Goal: Task Accomplishment & Management: Manage account settings

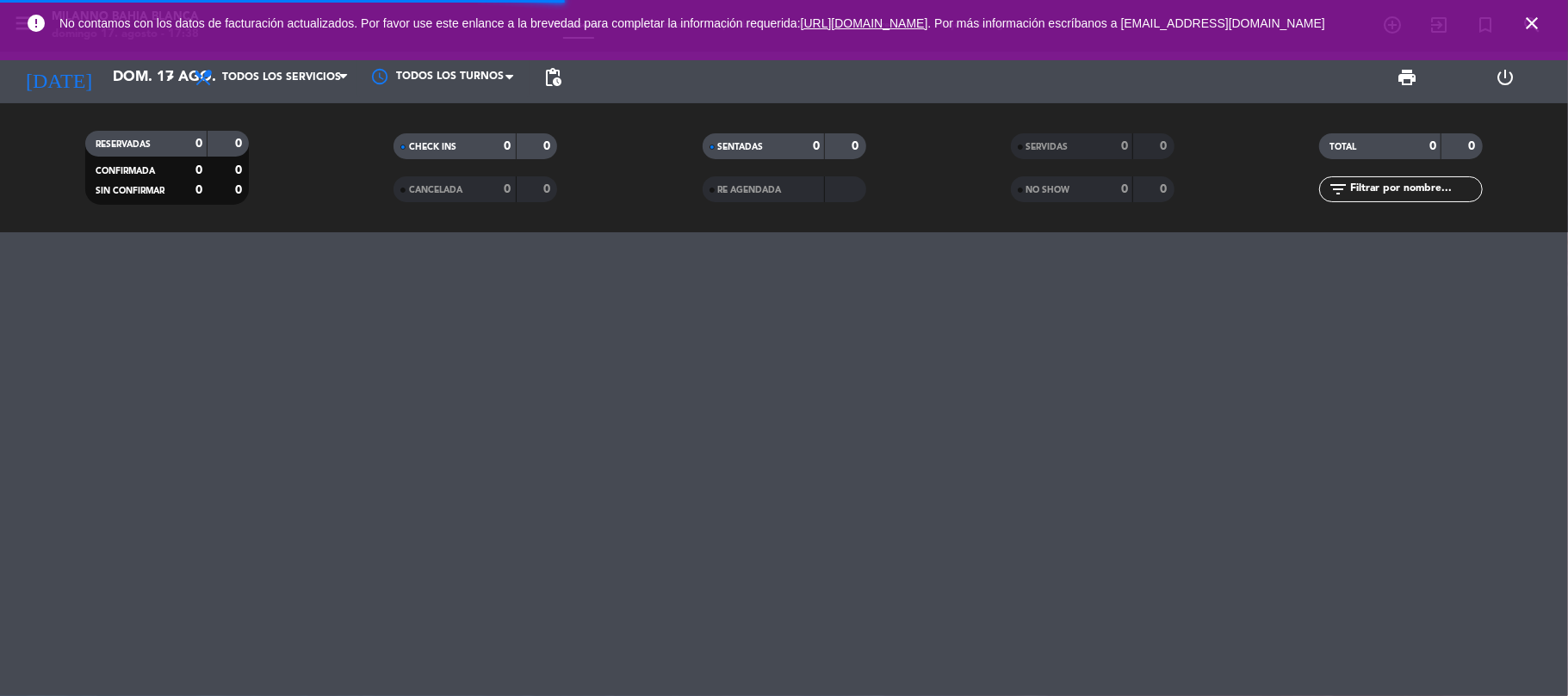
click at [301, 80] on span "Todos los servicios" at bounding box center [282, 77] width 119 height 12
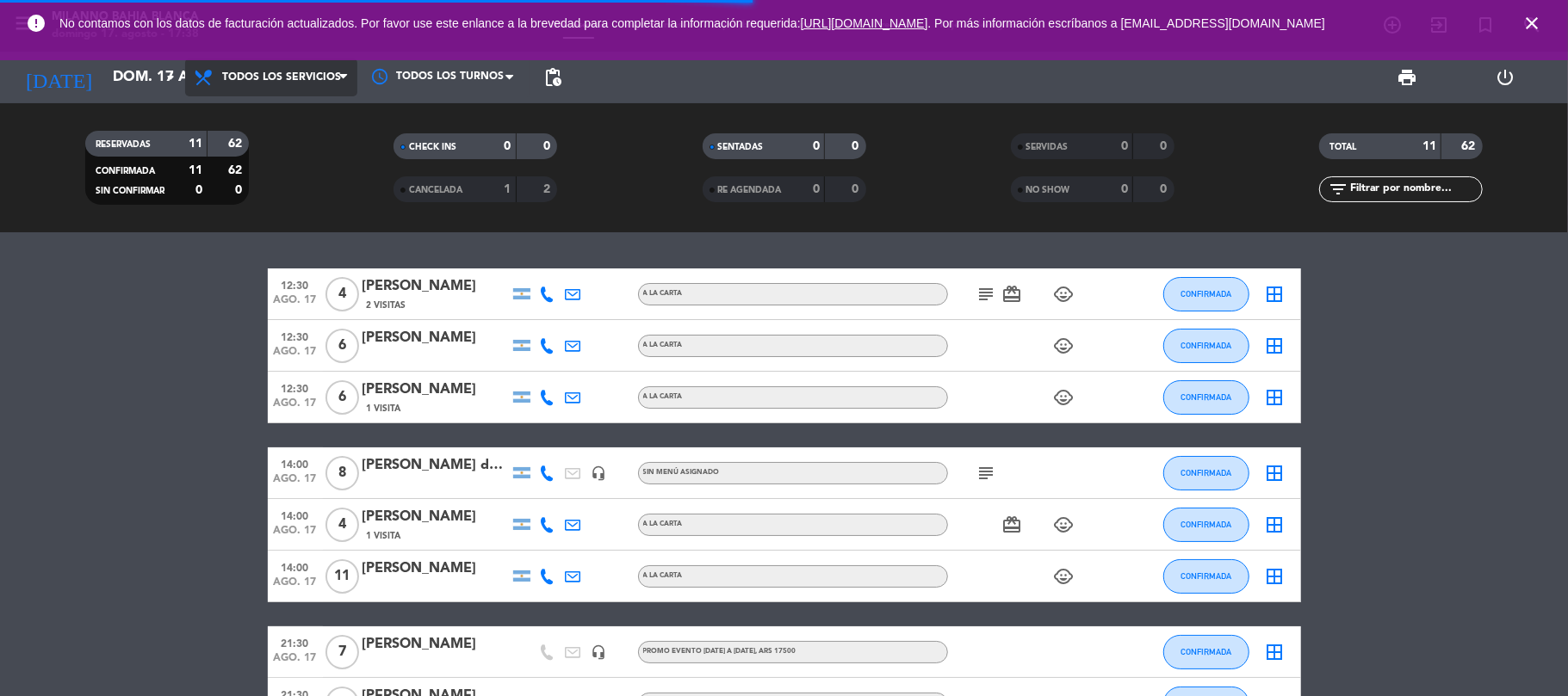
click at [249, 80] on span "Todos los servicios" at bounding box center [282, 77] width 119 height 12
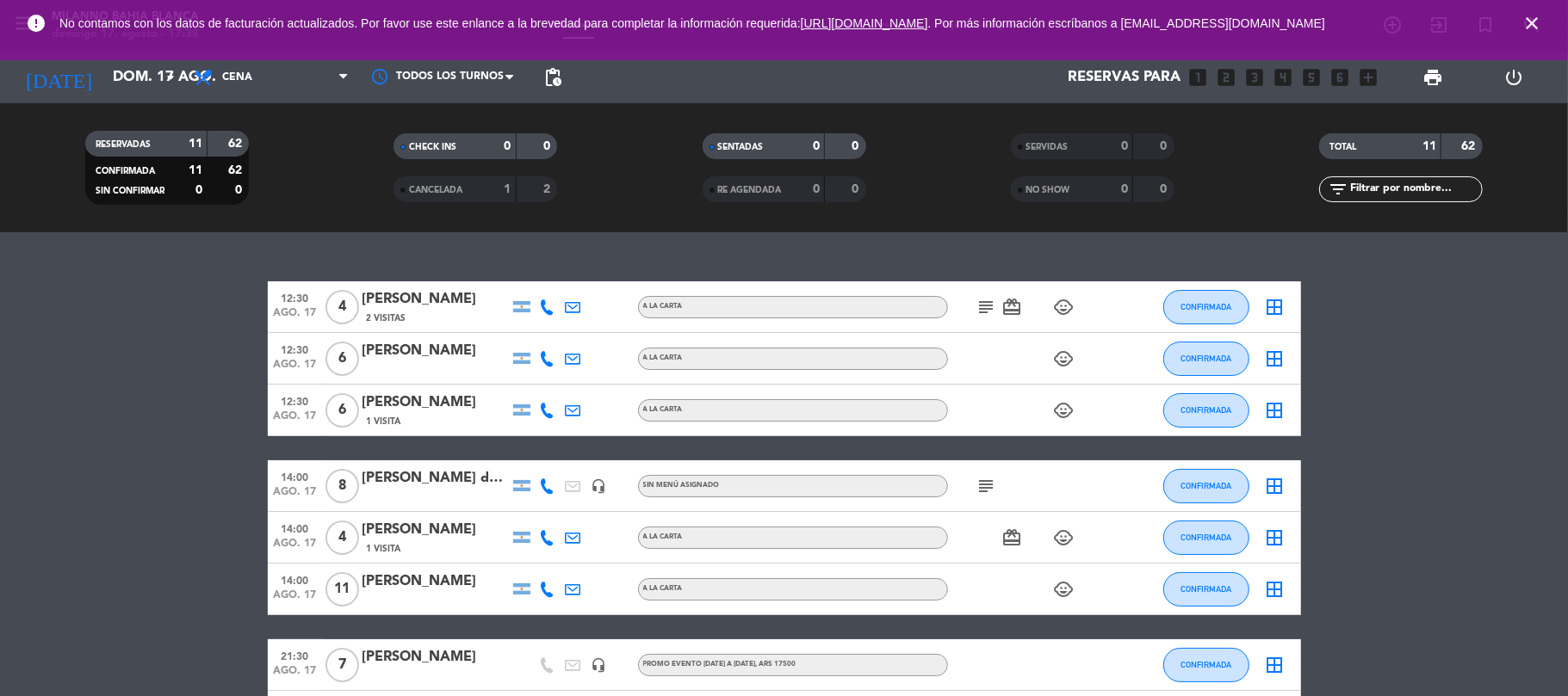
click at [288, 191] on div "menu Milanno bahia [PERSON_NAME][DATE] 17. agosto - 17:38 Mis reservas Mapa de …" at bounding box center [784, 116] width 1568 height 232
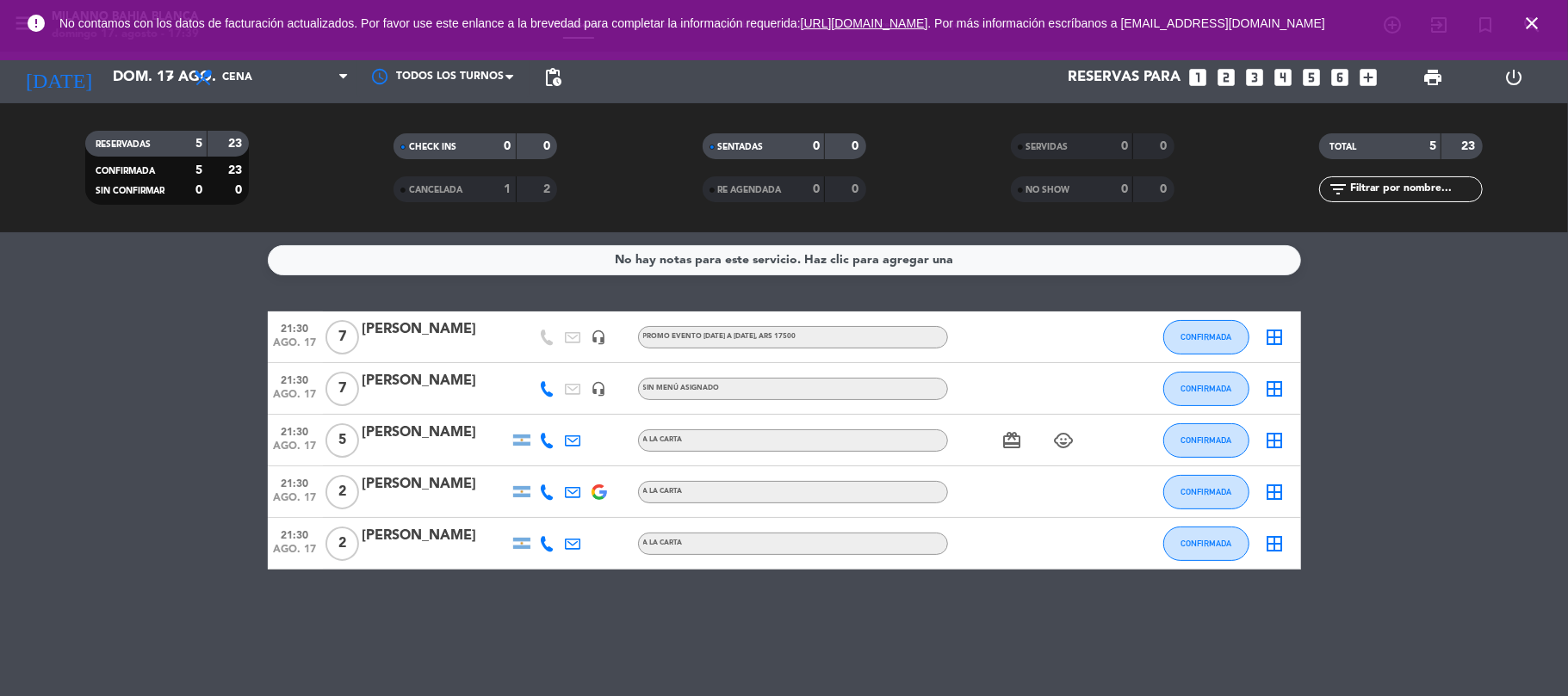
click at [448, 382] on div "[PERSON_NAME]" at bounding box center [435, 381] width 146 height 22
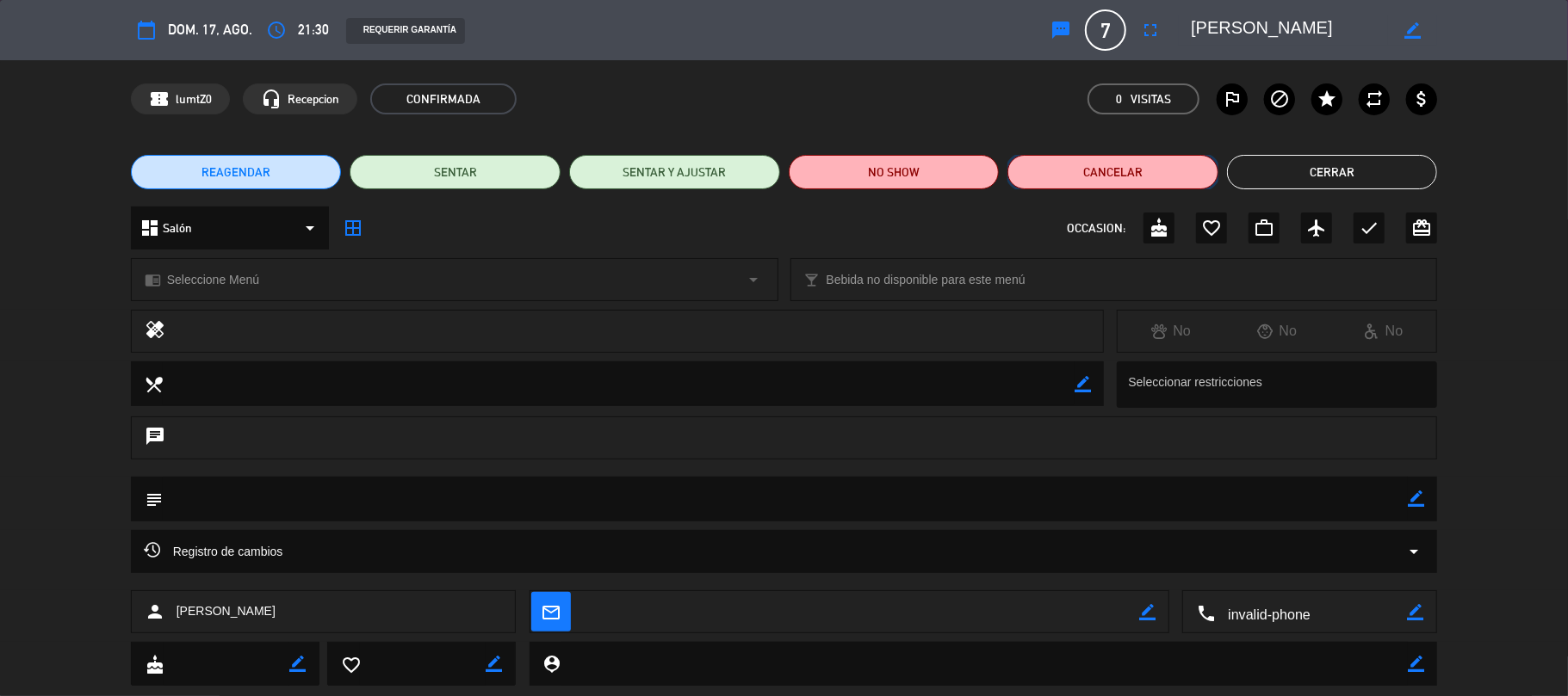
click at [1085, 172] on button "Cancelar" at bounding box center [1113, 171] width 211 height 34
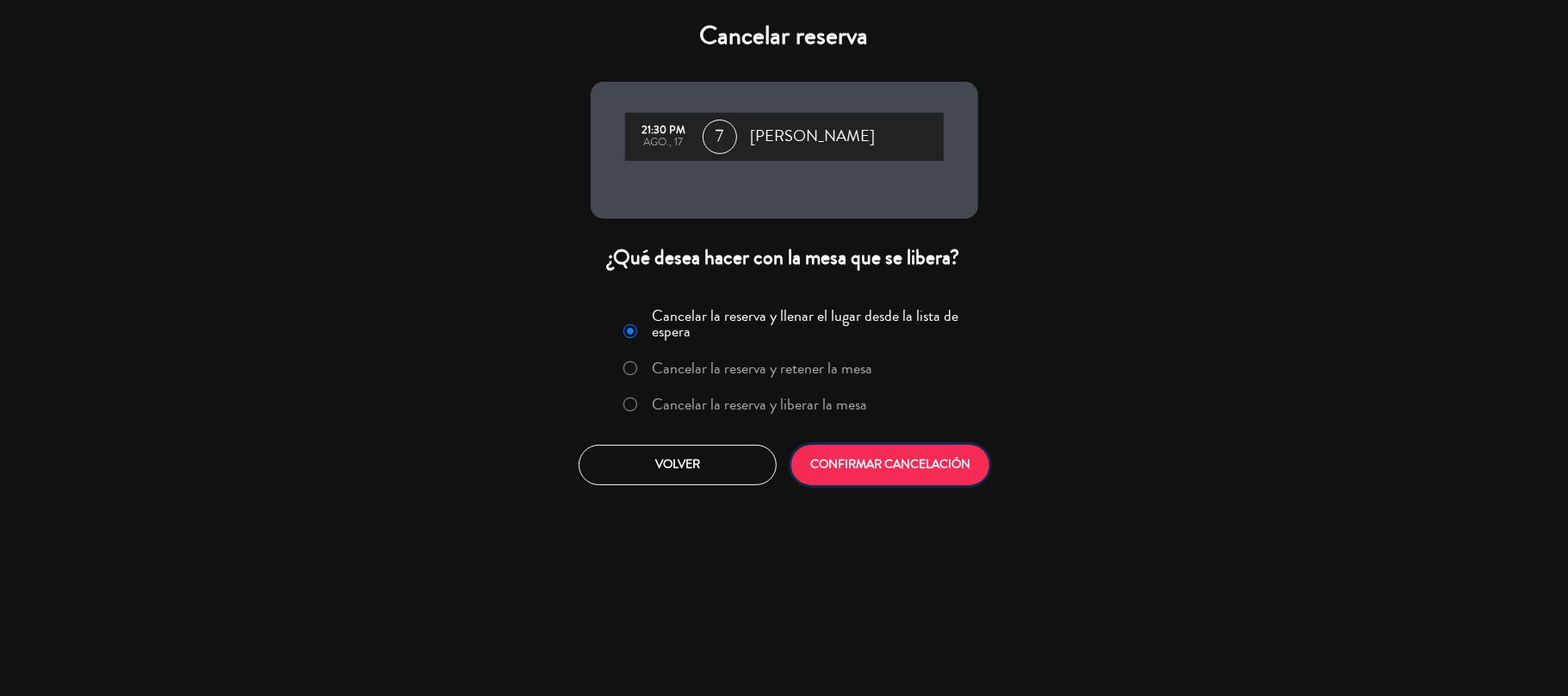
click at [935, 470] on button "CONFIRMAR CANCELACIÓN" at bounding box center [890, 466] width 198 height 41
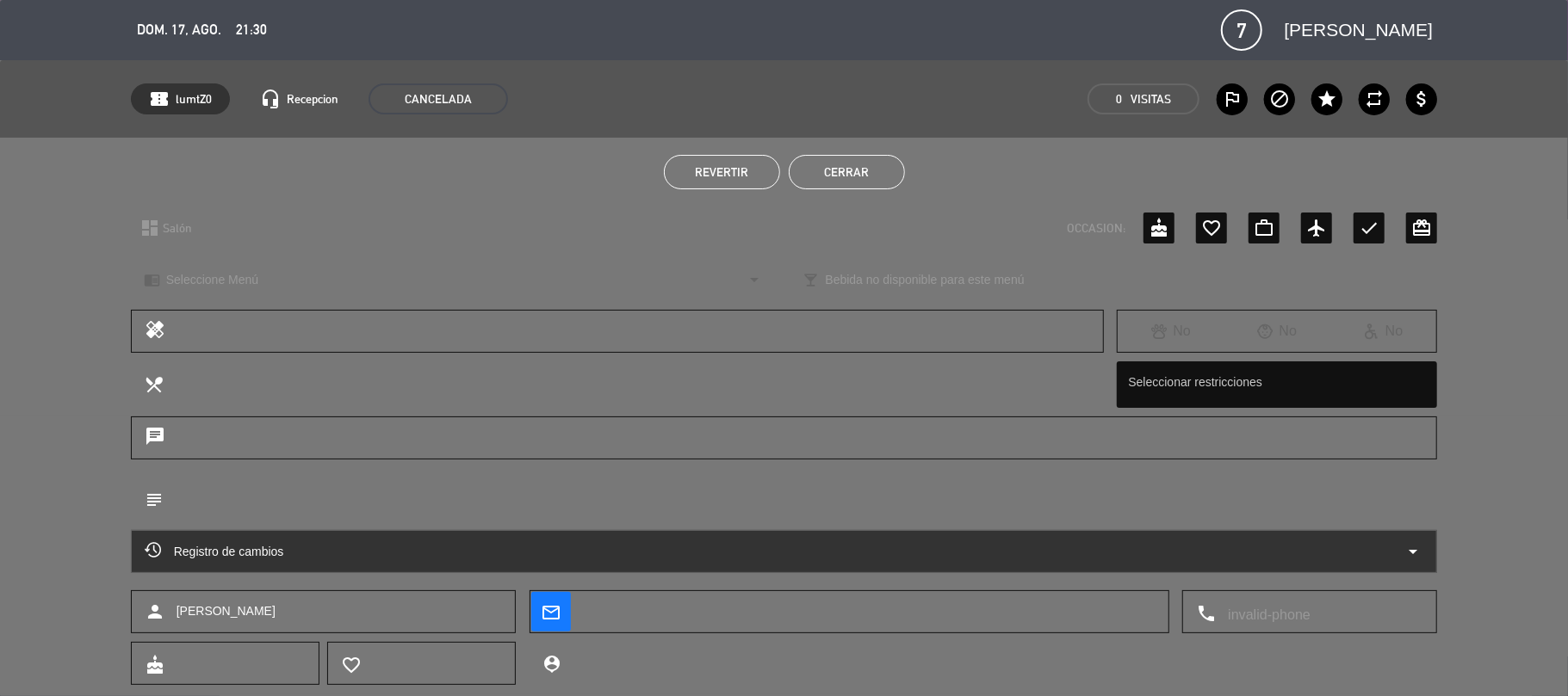
click at [825, 177] on button "Cerrar" at bounding box center [847, 171] width 117 height 34
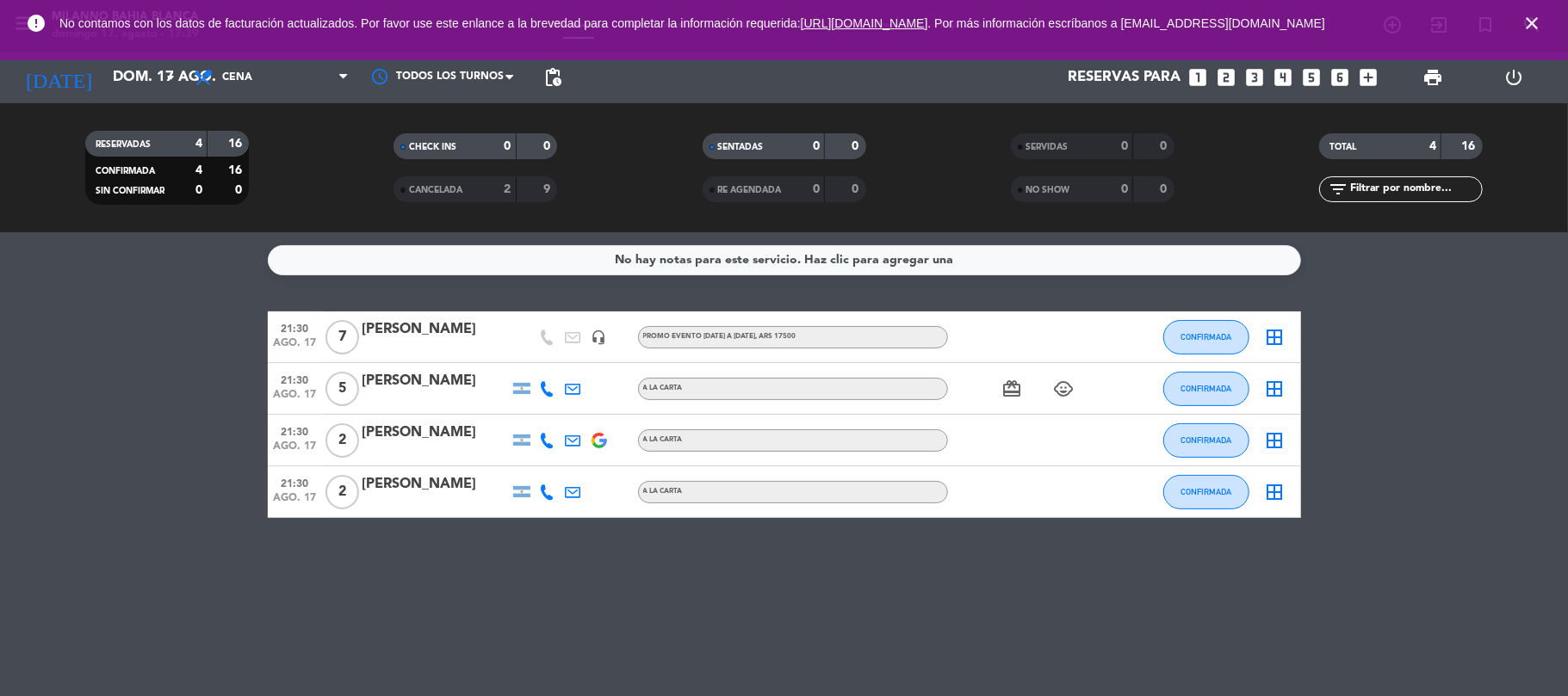
click at [169, 391] on bookings-row "21:30 [DATE] 7 [PERSON_NAME] headset_mic PROMO EVENTO [DATE] A [DATE] , ARS 175…" at bounding box center [784, 415] width 1568 height 206
click at [250, 77] on span "Cena" at bounding box center [237, 77] width 31 height 12
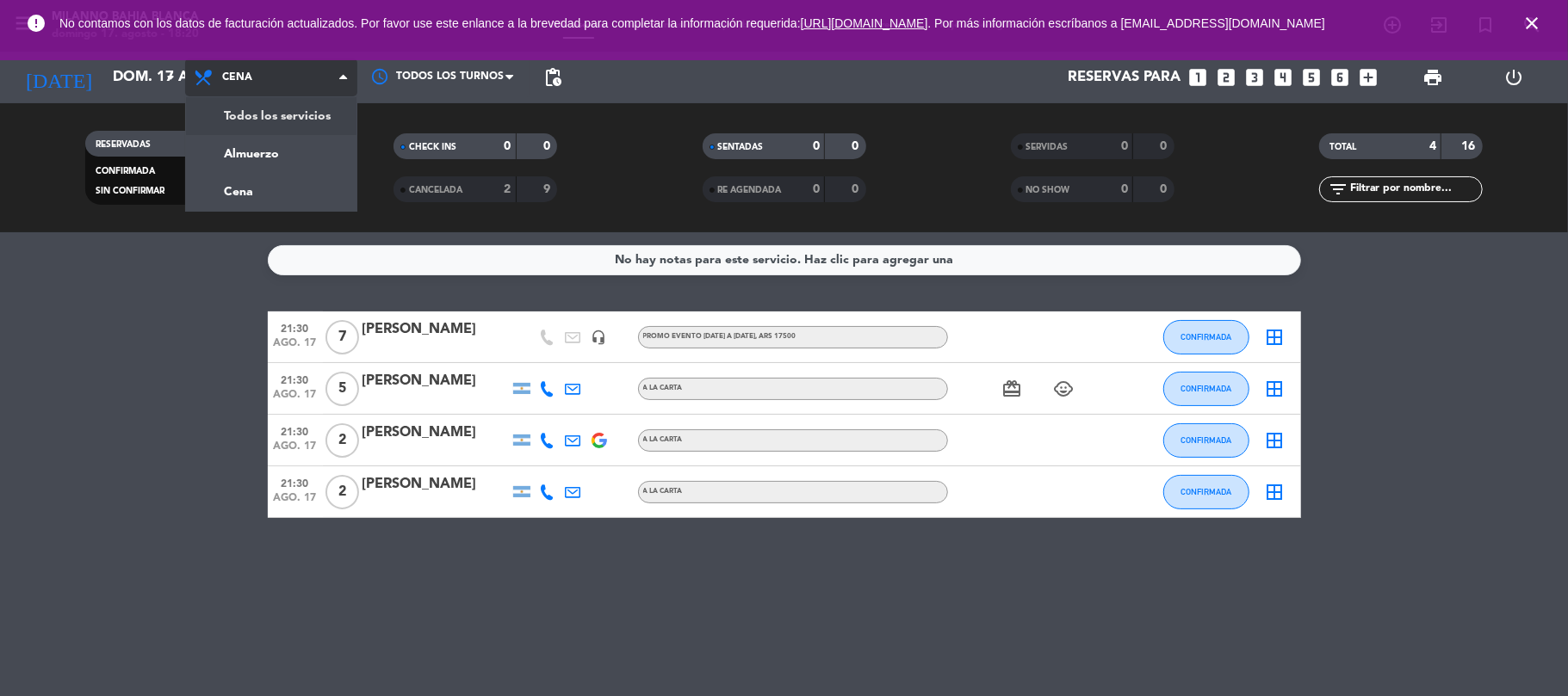
click at [273, 117] on div "menu Milanno bahia [PERSON_NAME][DATE] 17. agosto - 18:20 Mis reservas Mapa de …" at bounding box center [784, 116] width 1568 height 232
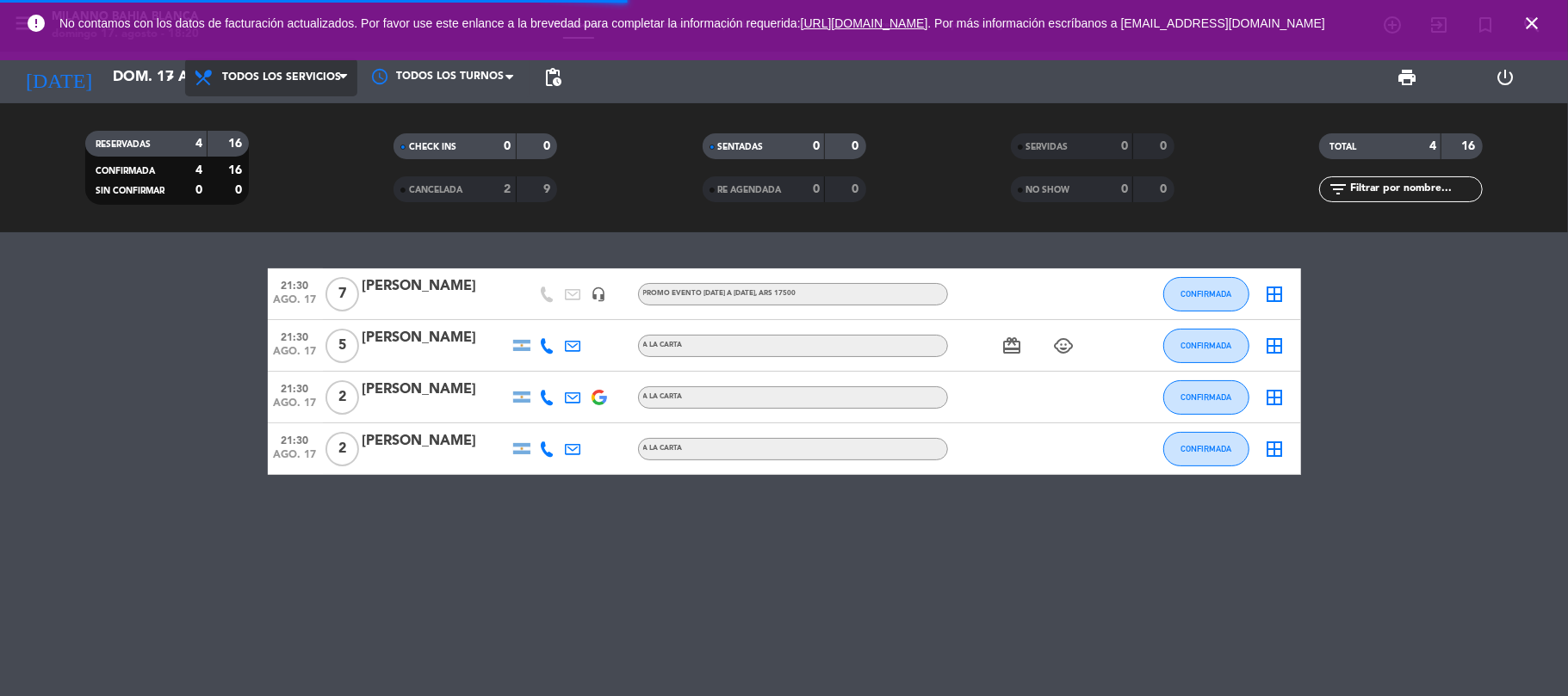
click at [253, 82] on span "Todos los servicios" at bounding box center [282, 77] width 119 height 12
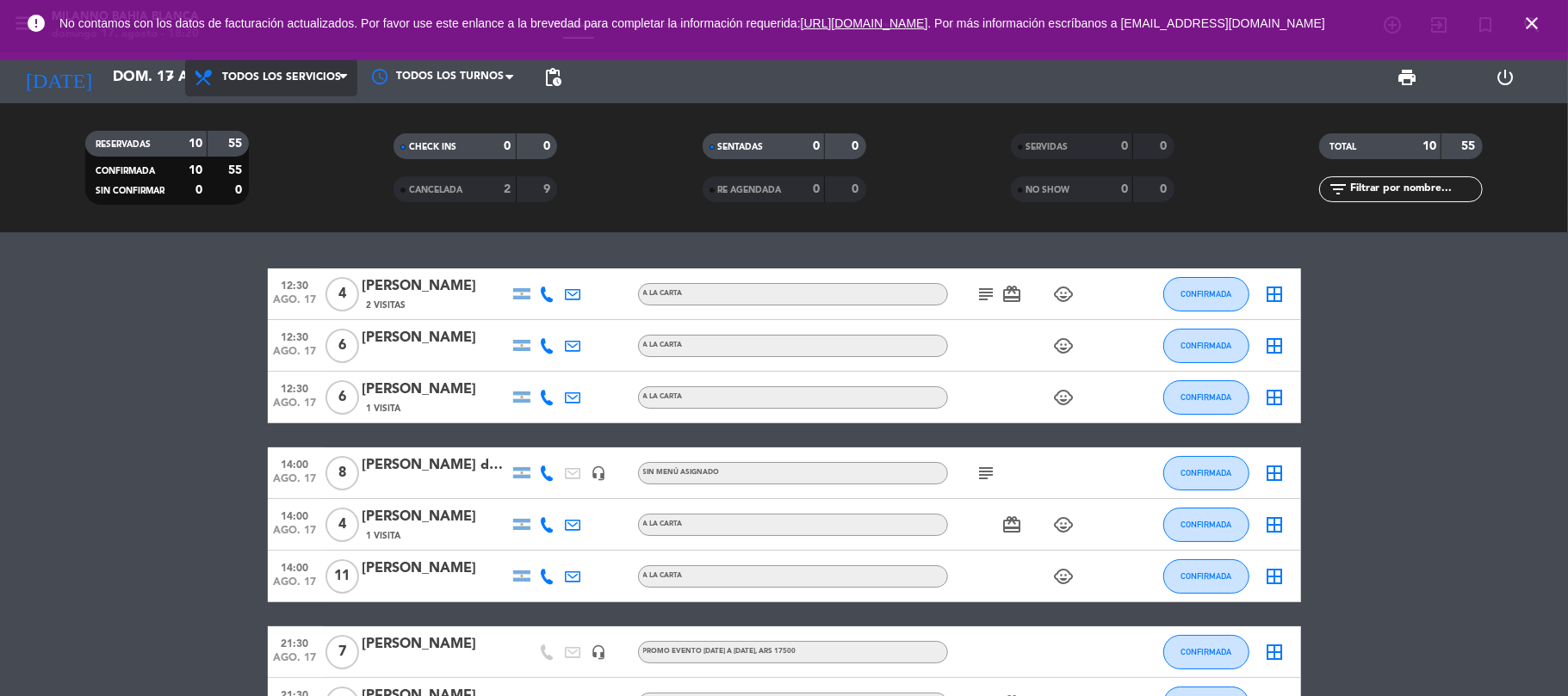
click at [269, 82] on span "Todos los servicios" at bounding box center [282, 77] width 119 height 12
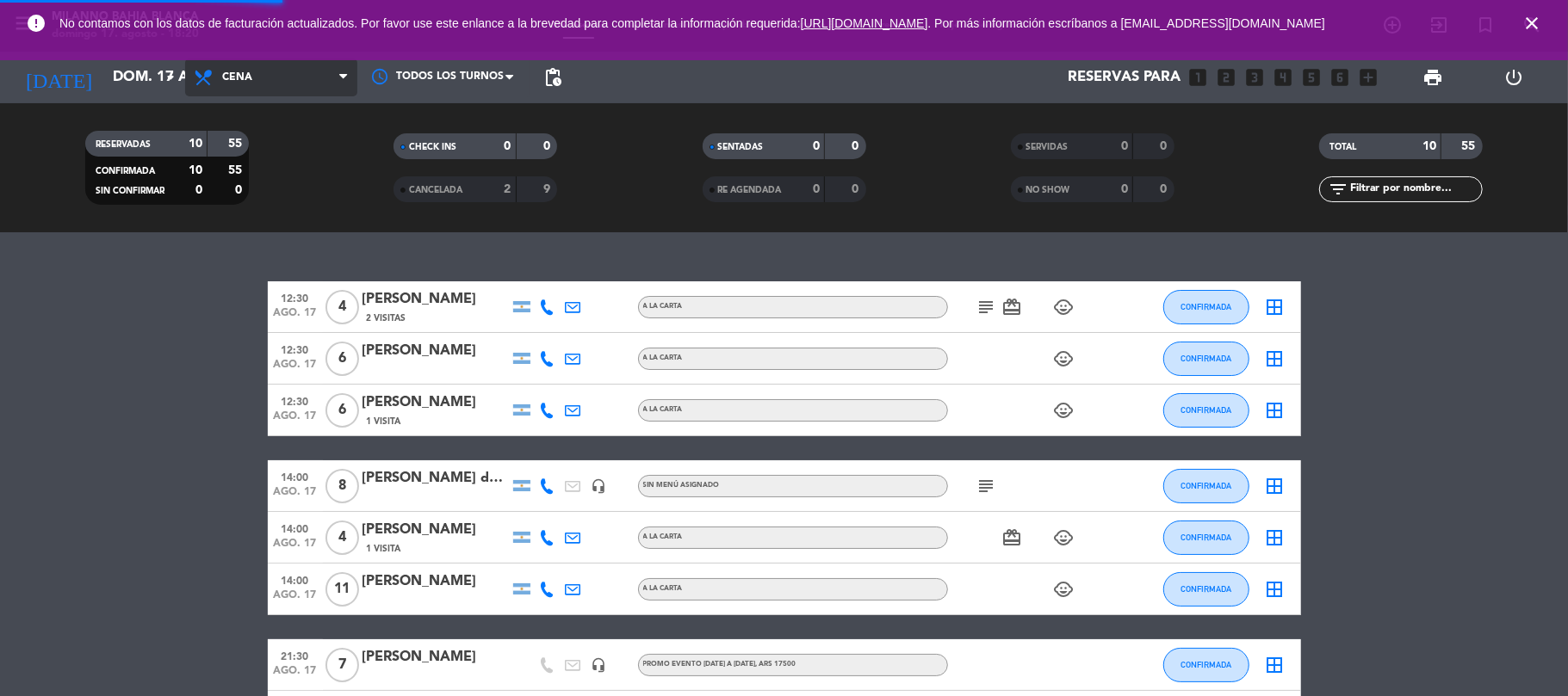
click at [274, 200] on div "menu Milanno bahia [PERSON_NAME][DATE] 17. agosto - 18:20 Mis reservas Mapa de …" at bounding box center [784, 116] width 1568 height 232
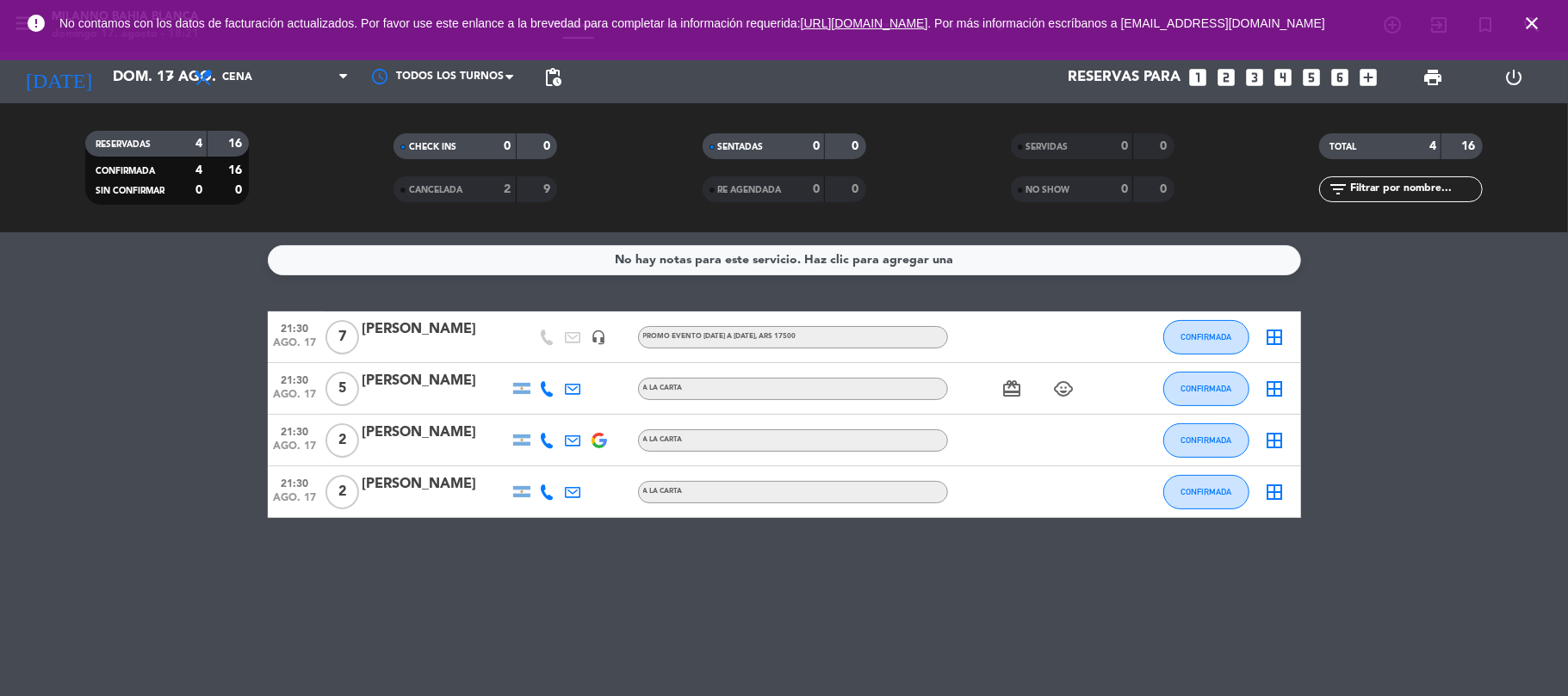
click at [1538, 21] on icon "close" at bounding box center [1532, 23] width 20 height 20
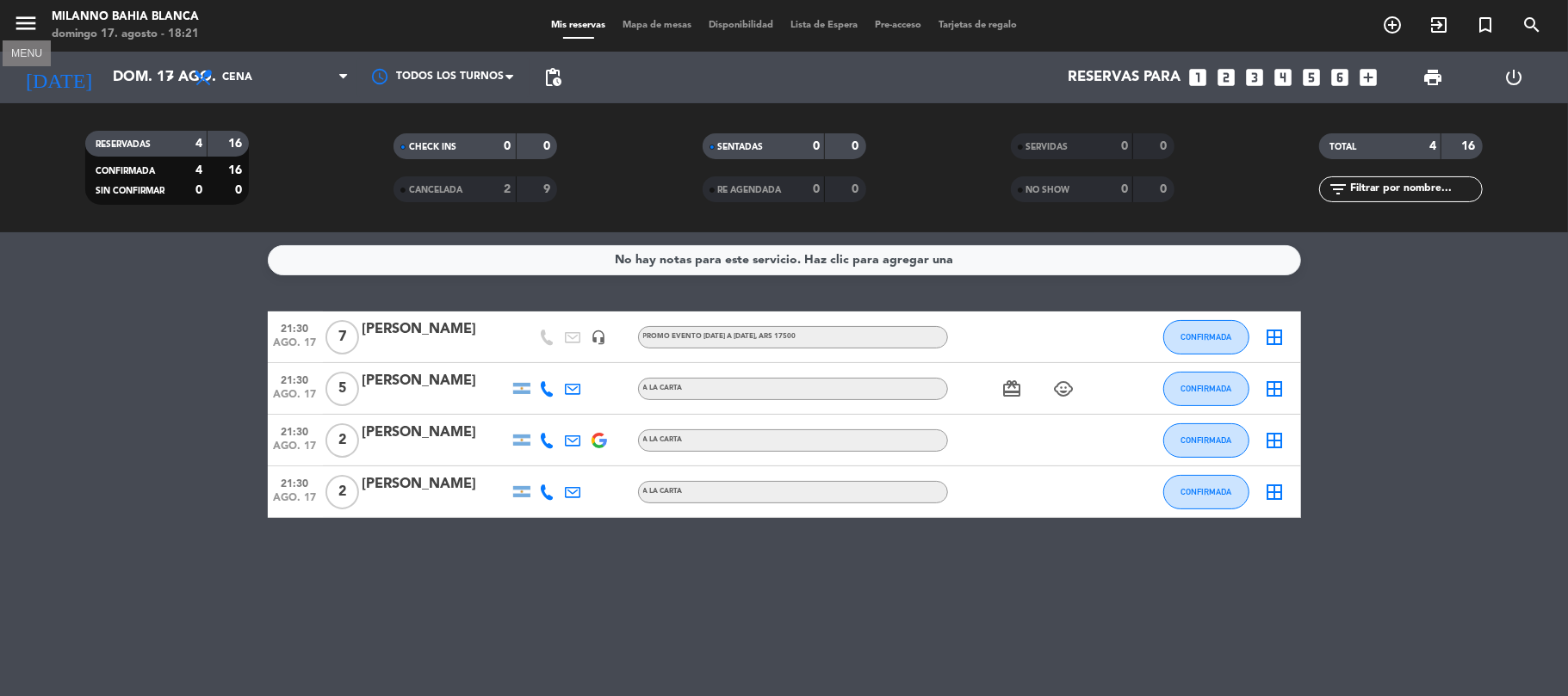
click at [21, 18] on icon "menu" at bounding box center [26, 23] width 26 height 26
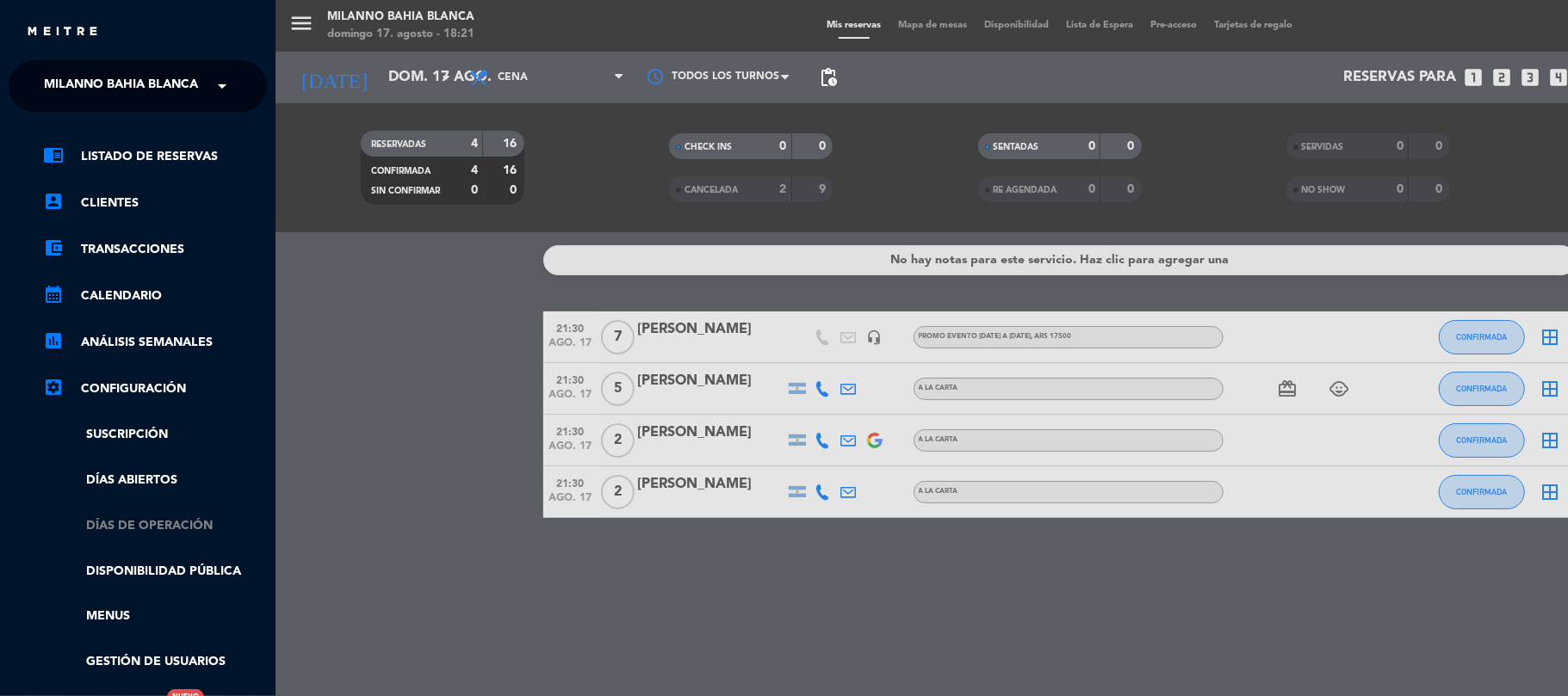
click at [162, 521] on link "Días de Operación" at bounding box center [155, 526] width 224 height 19
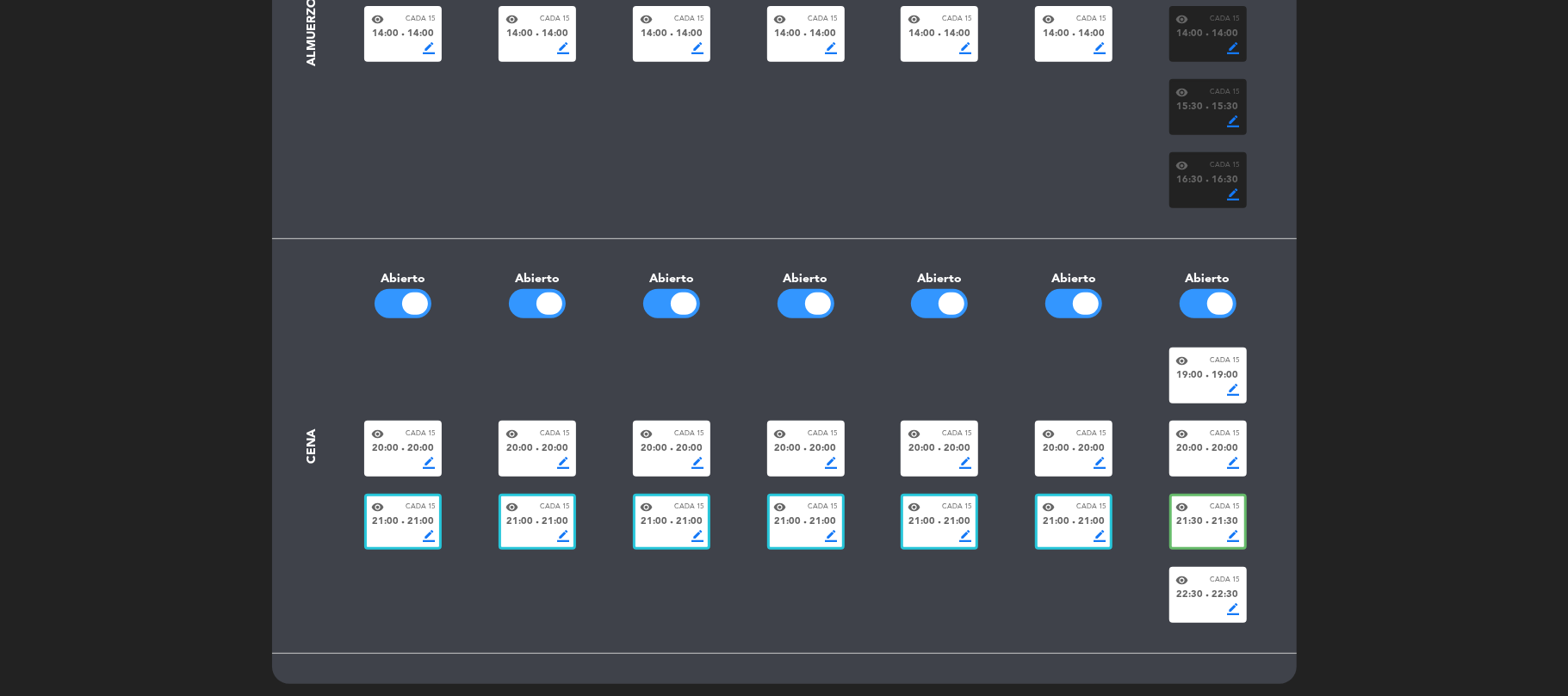
scroll to position [552, 0]
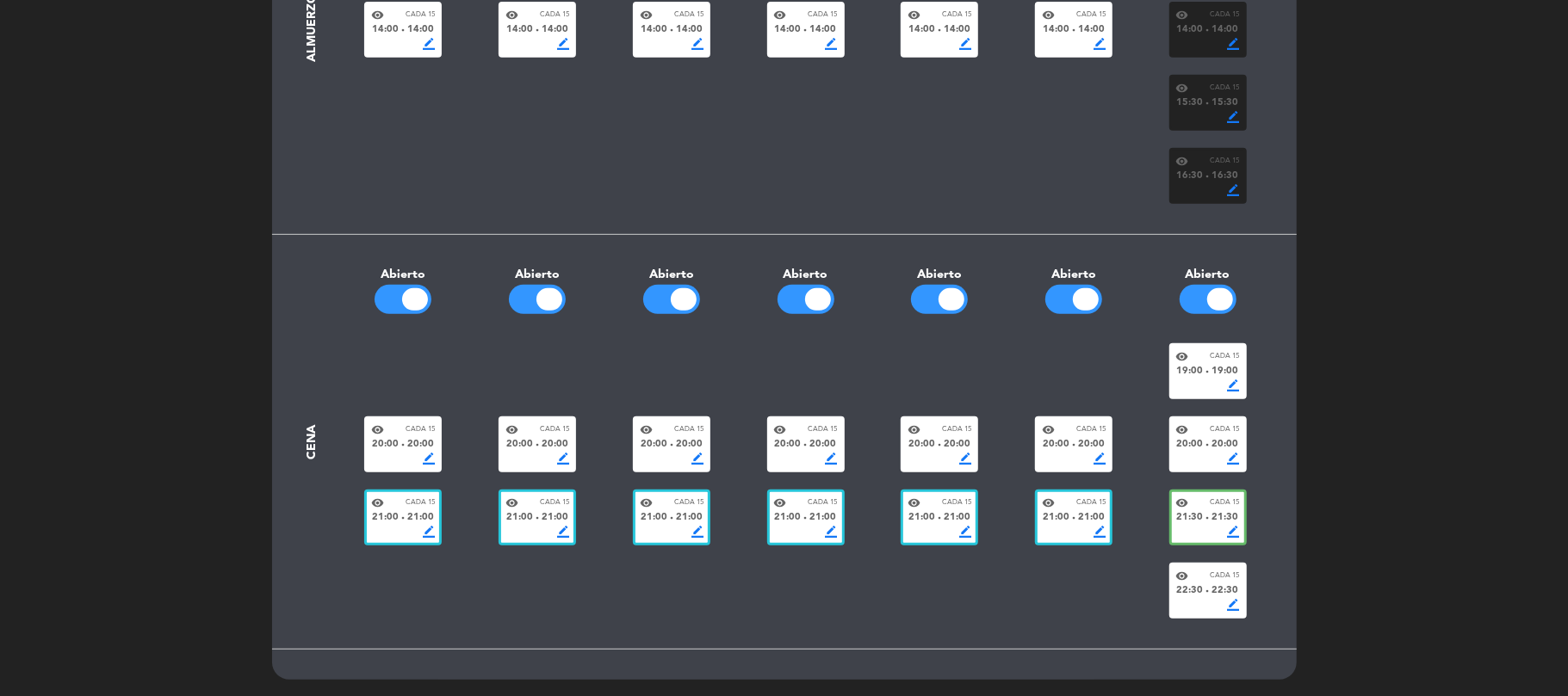
click at [1221, 454] on div "border_color" at bounding box center [1208, 458] width 64 height 12
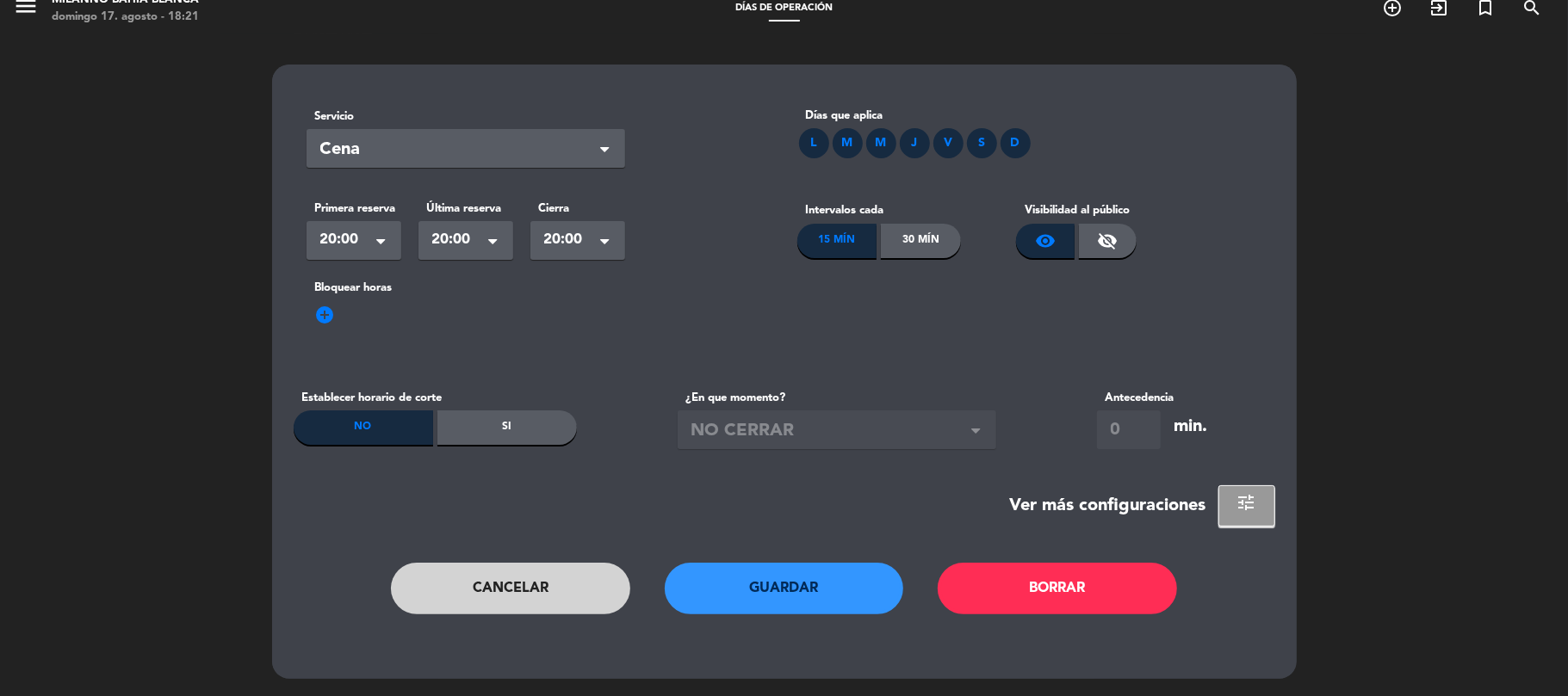
scroll to position [0, 0]
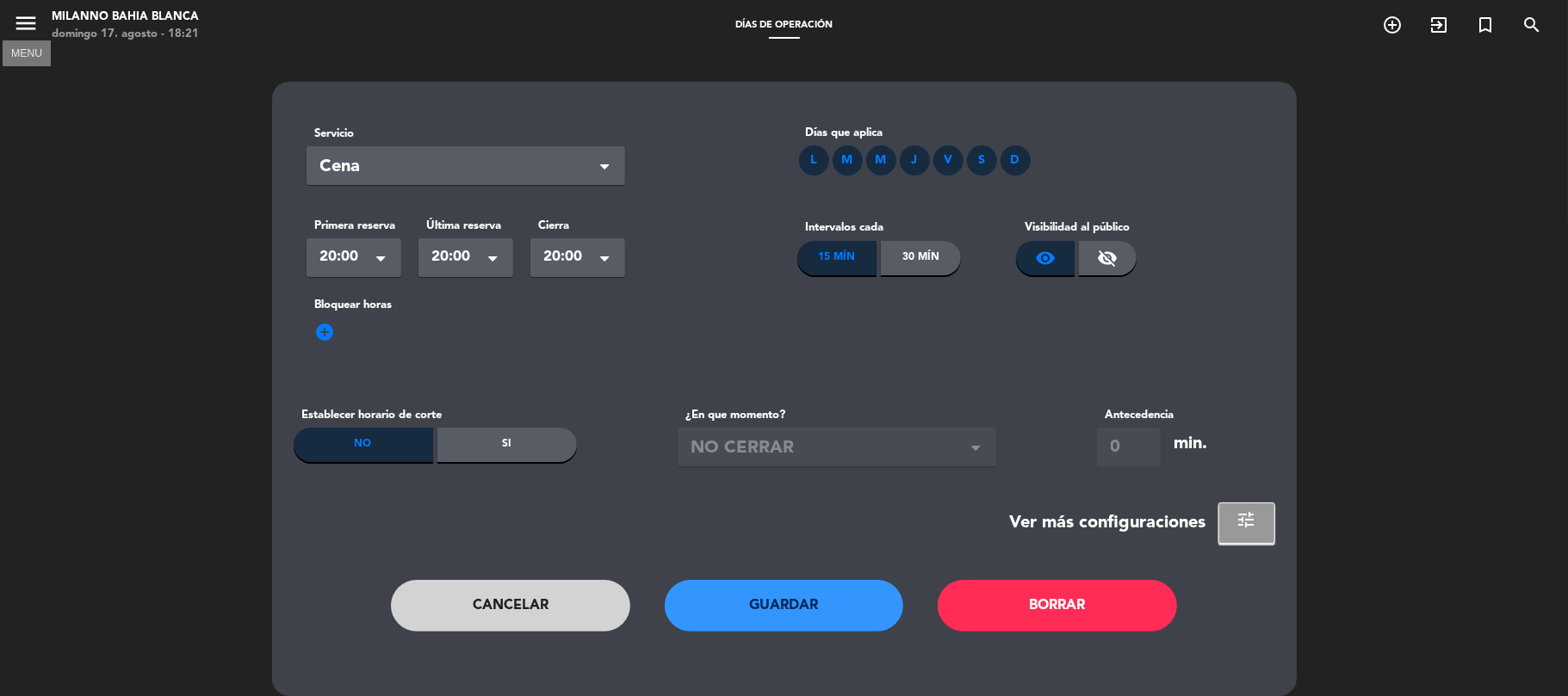
click at [14, 16] on icon "menu" at bounding box center [26, 23] width 26 height 26
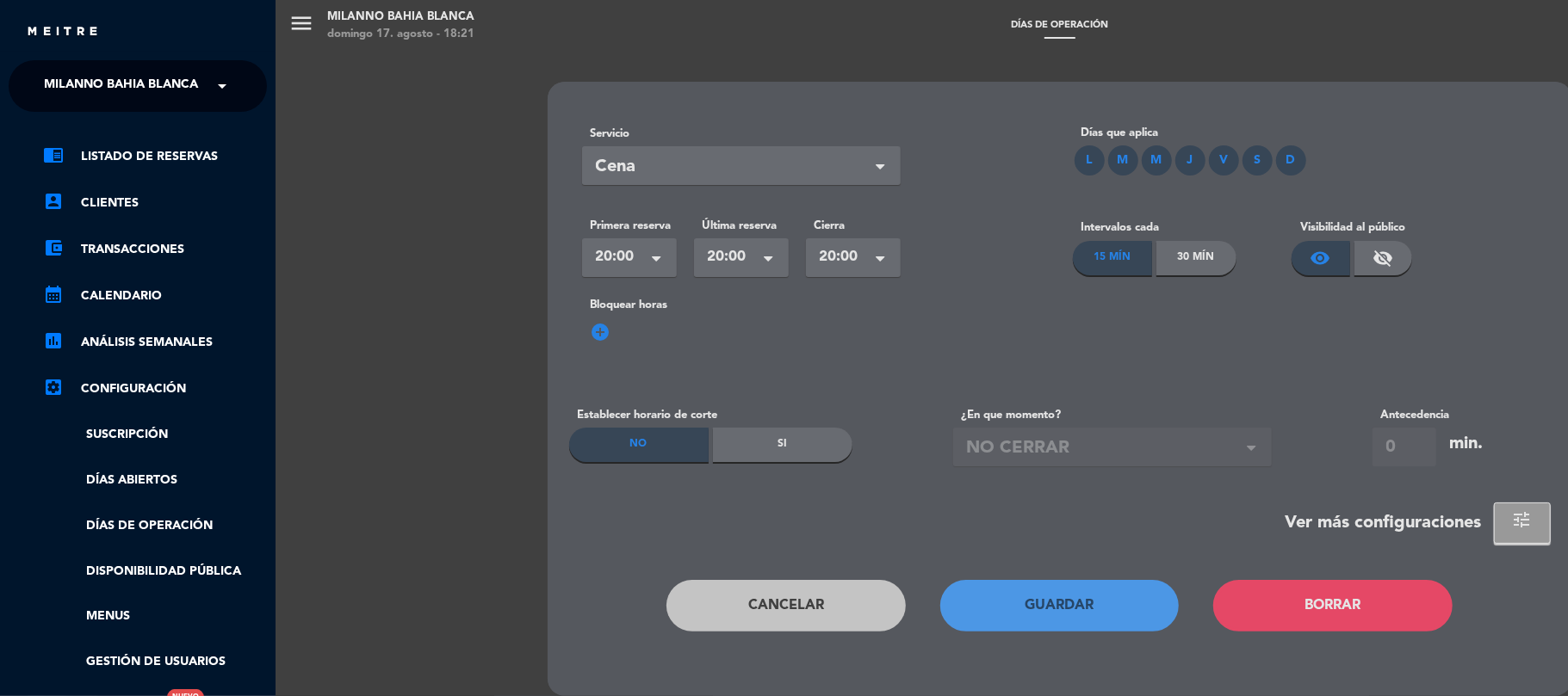
click at [429, 101] on div "menu Milanno bahia [PERSON_NAME][DATE] 17. agosto - 18:21 Días de Operación add…" at bounding box center [1060, 348] width 1568 height 696
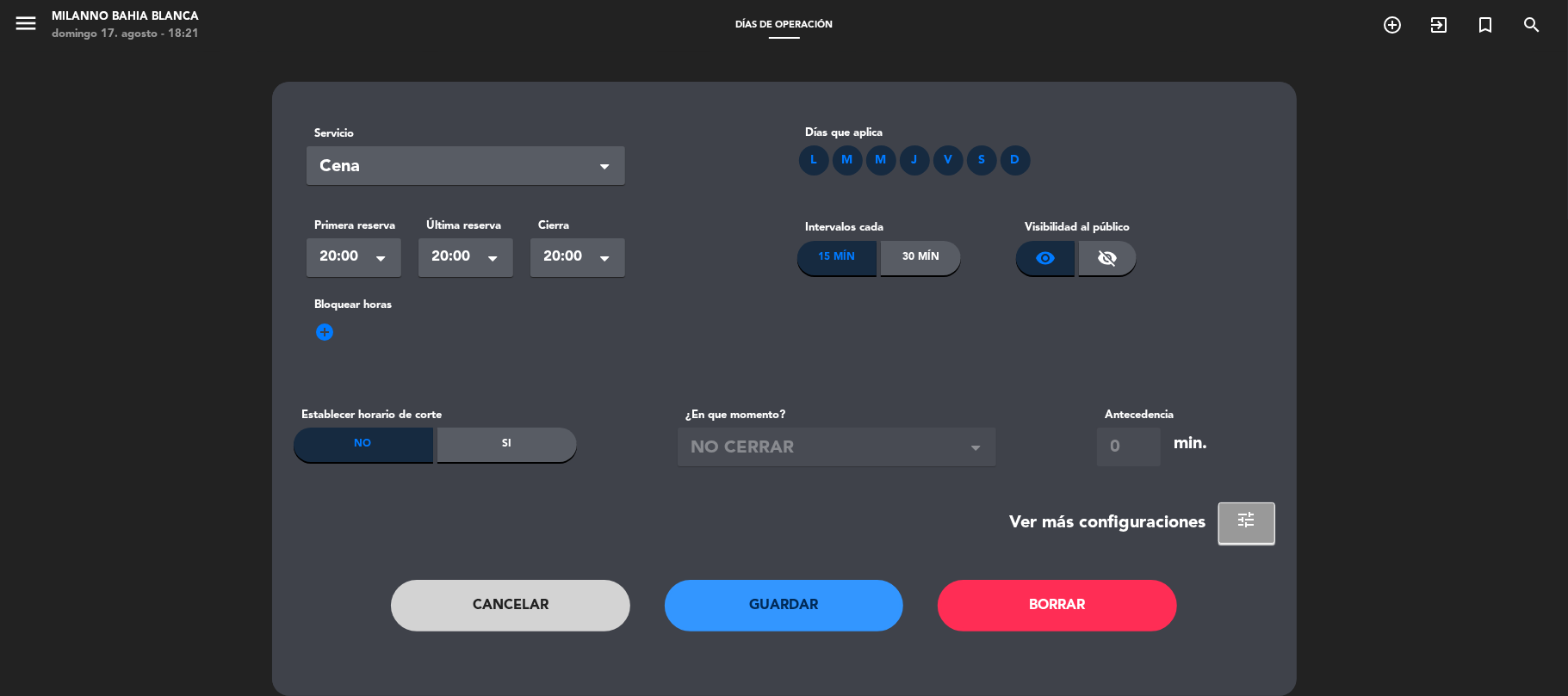
click at [49, 31] on span "menu" at bounding box center [32, 27] width 39 height 41
click at [26, 25] on icon "menu" at bounding box center [26, 23] width 26 height 26
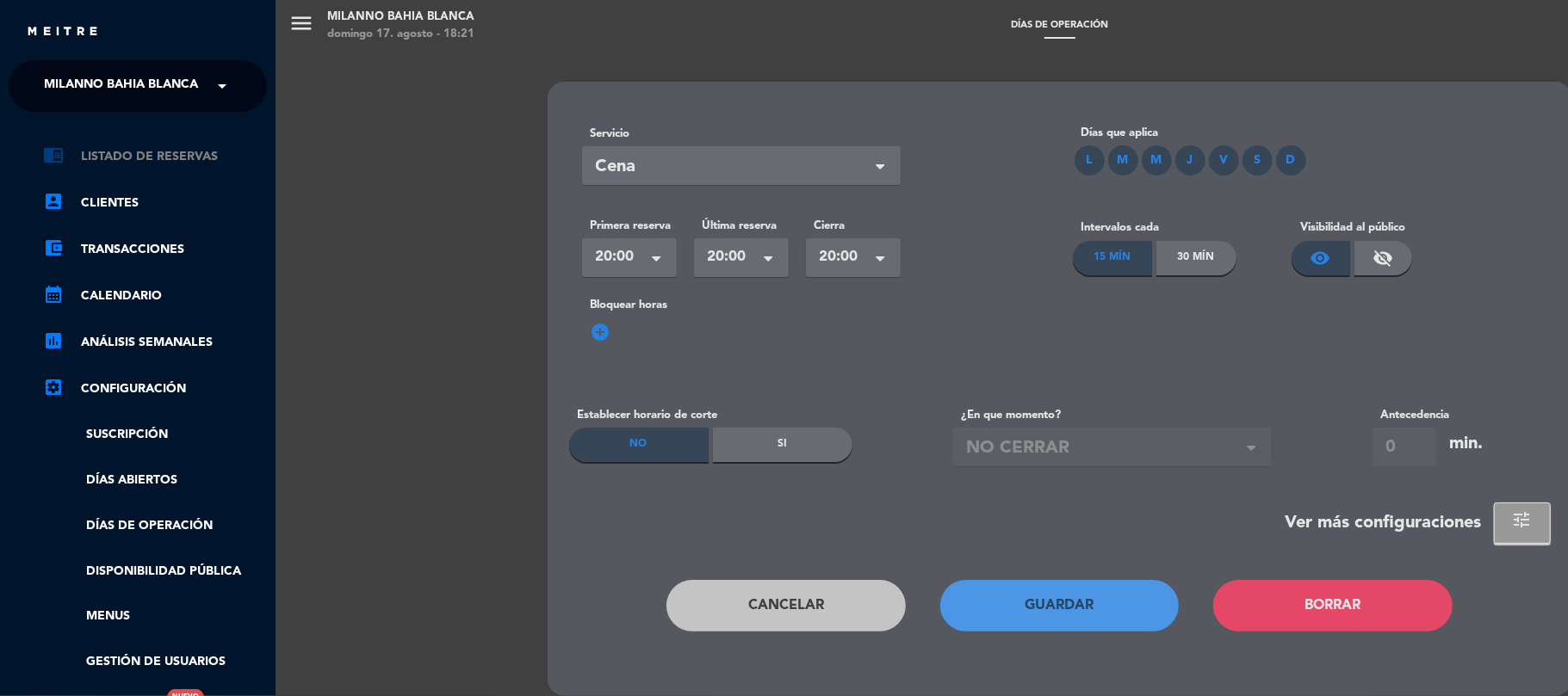
click at [105, 155] on link "chrome_reader_mode Listado de Reservas" at bounding box center [155, 156] width 224 height 20
click at [105, 155] on div "close × Milanno bahia blanca × chrome_reader_mode Listado de Reservas account_b…" at bounding box center [784, 348] width 1568 height 696
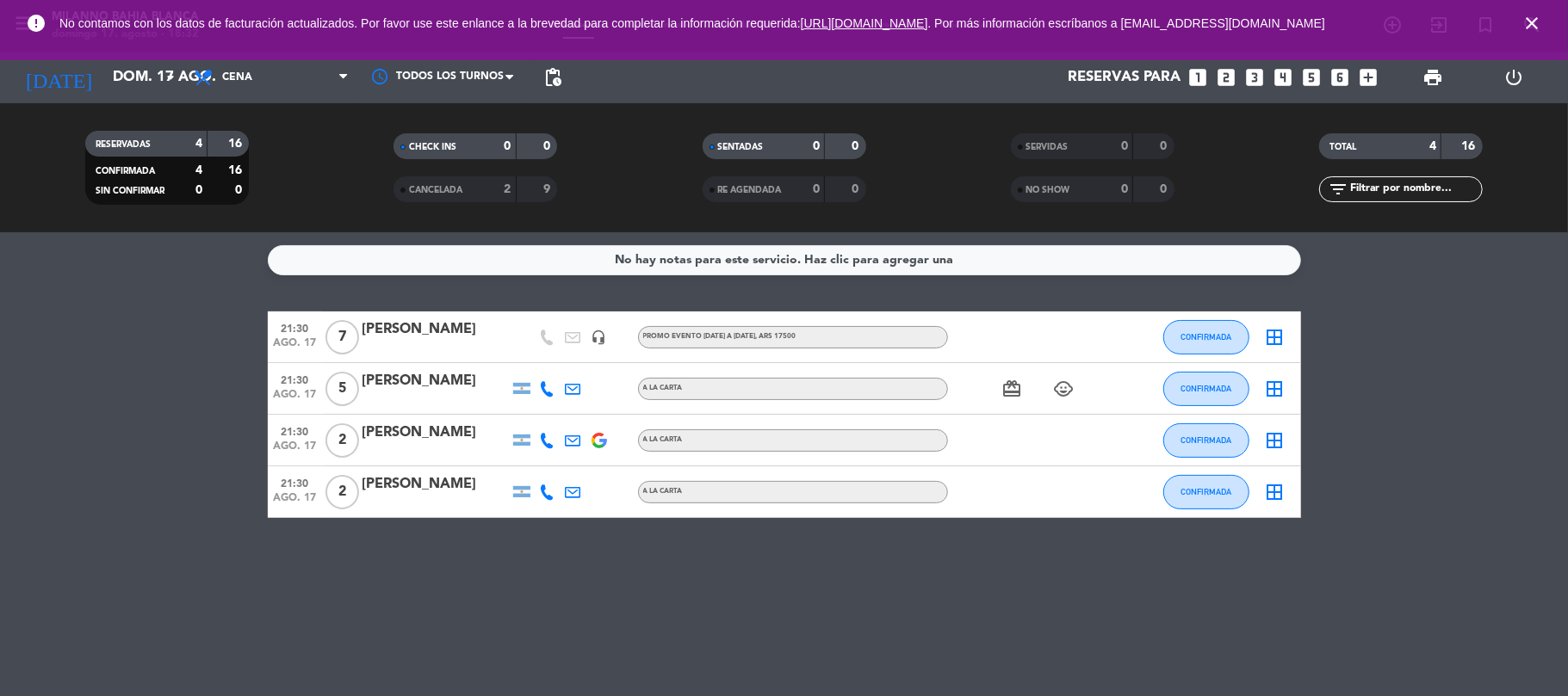
click at [362, 571] on div "No hay notas para este servicio. Haz clic para agregar una 21:30 [DATE] 7 [PERS…" at bounding box center [784, 464] width 1568 height 464
click at [157, 458] on bookings-row "21:30 [DATE] 7 [PERSON_NAME] headset_mic PROMO EVENTO [DATE] A [DATE] , ARS 175…" at bounding box center [784, 415] width 1568 height 206
